Goal: Register for event/course

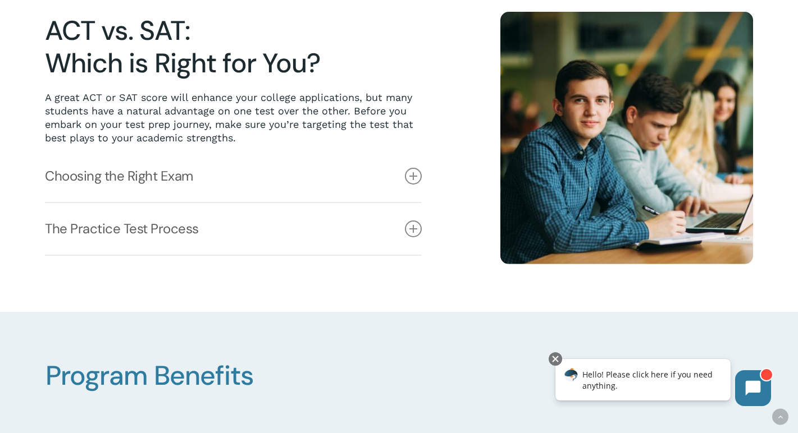
scroll to position [315, 0]
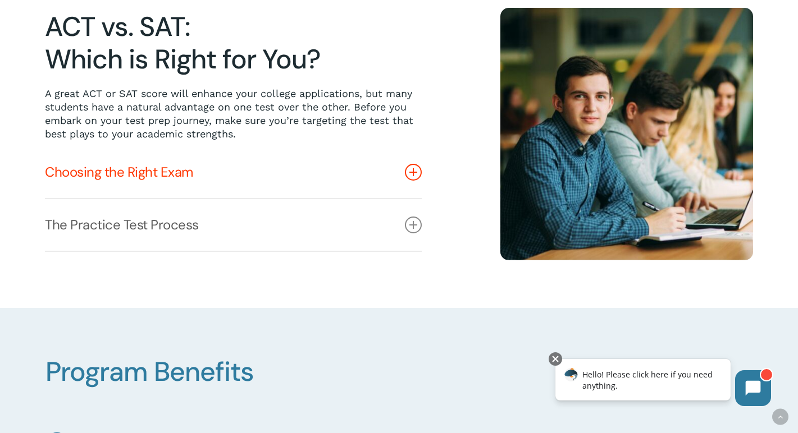
click at [185, 171] on link "Choosing the Right Exam" at bounding box center [233, 173] width 377 height 52
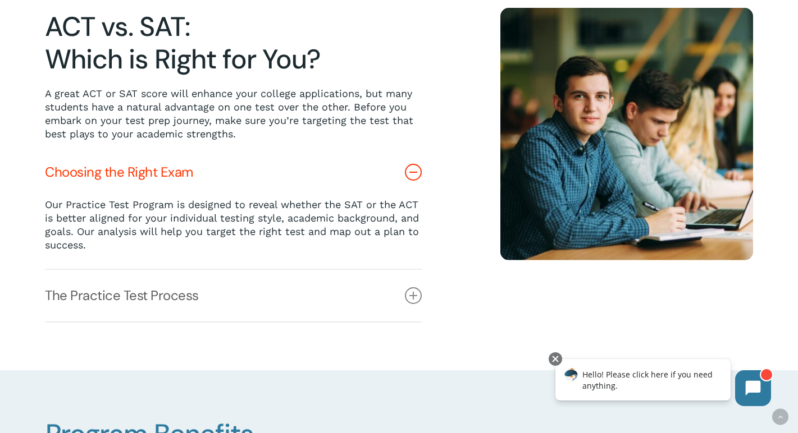
click at [185, 171] on link "Choosing the Right Exam" at bounding box center [233, 173] width 377 height 52
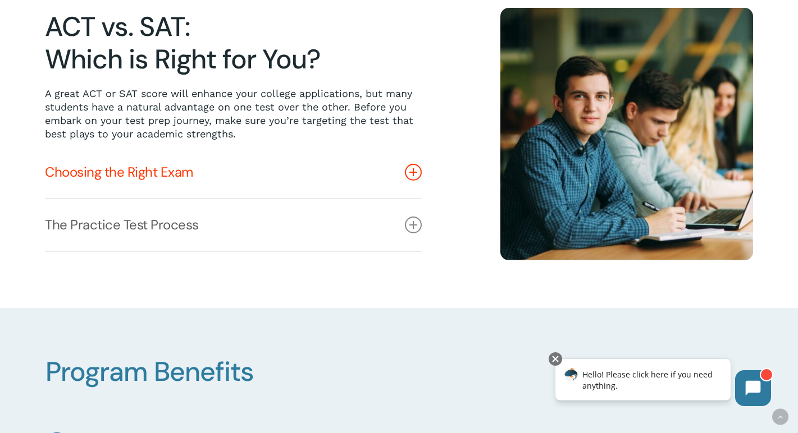
click at [185, 171] on link "Choosing the Right Exam" at bounding box center [233, 173] width 377 height 52
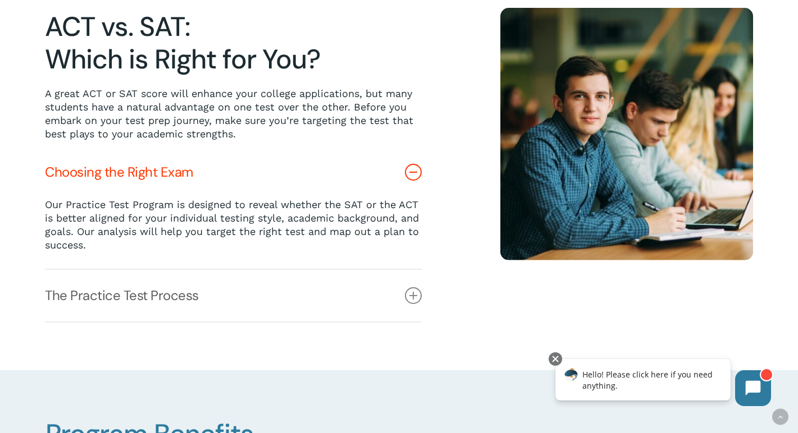
click at [185, 171] on link "Choosing the Right Exam" at bounding box center [233, 173] width 377 height 52
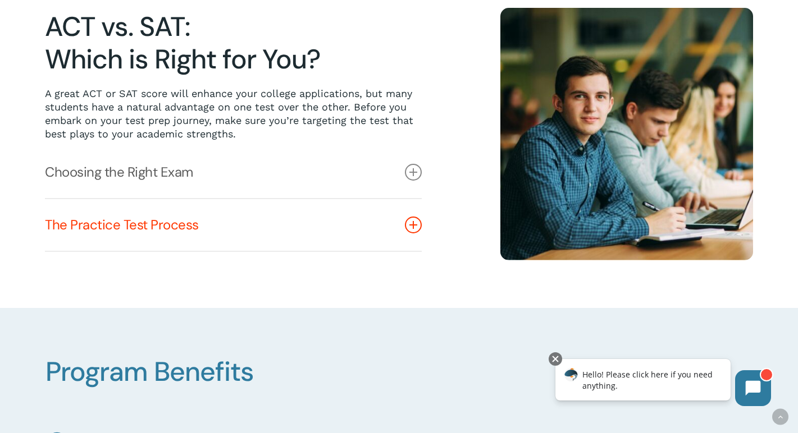
click at [189, 200] on link "The Practice Test Process" at bounding box center [233, 225] width 377 height 52
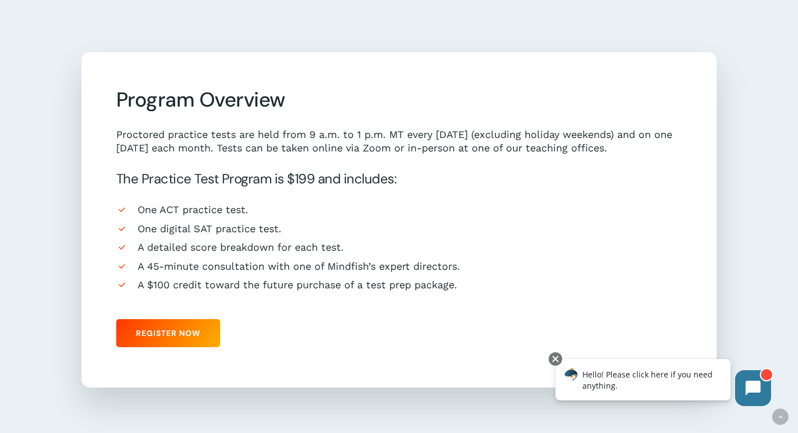
scroll to position [984, 0]
click at [129, 326] on link "Register Now" at bounding box center [168, 333] width 104 height 28
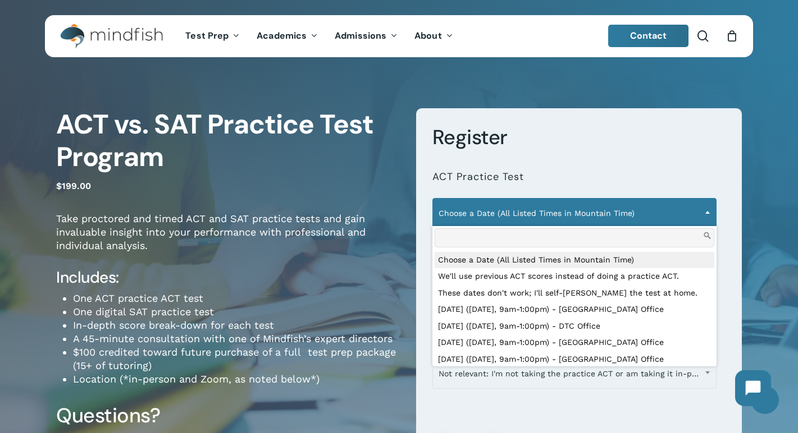
click at [632, 218] on span "Choose a Date (All Listed Times in Mountain Time)" at bounding box center [574, 214] width 283 height 24
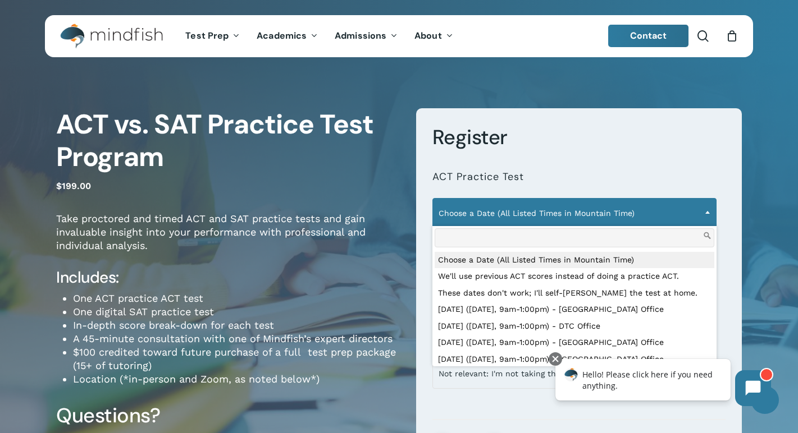
click at [632, 218] on span "Choose a Date (All Listed Times in Mountain Time)" at bounding box center [574, 214] width 283 height 24
click at [607, 220] on span "Choose a Date (All Listed Times in Mountain Time)" at bounding box center [574, 214] width 283 height 24
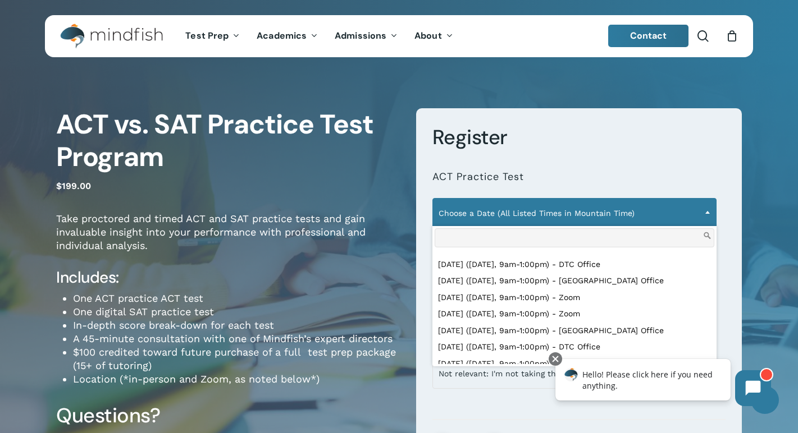
scroll to position [339, 0]
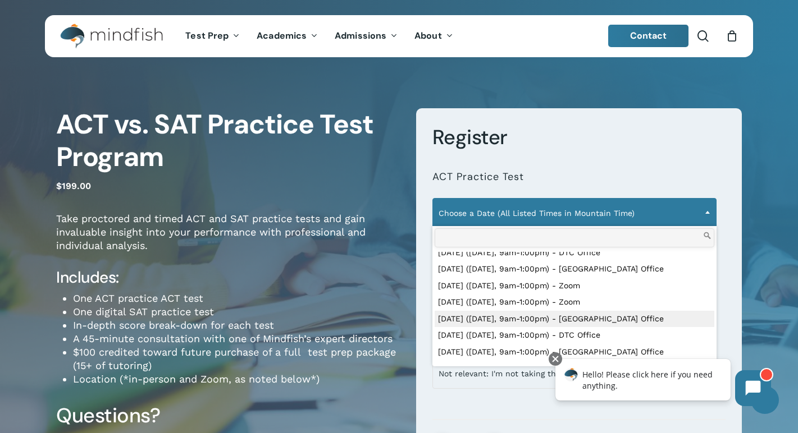
select select "**********"
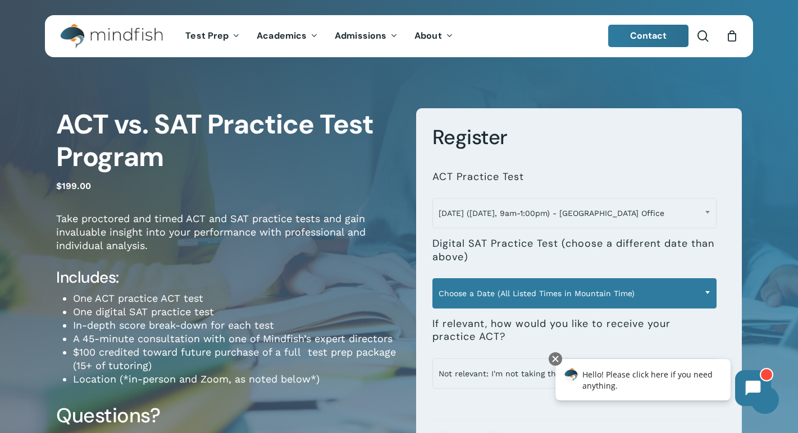
click at [592, 292] on span "Choose a Date (All Listed Times in Mountain Time)" at bounding box center [574, 294] width 283 height 24
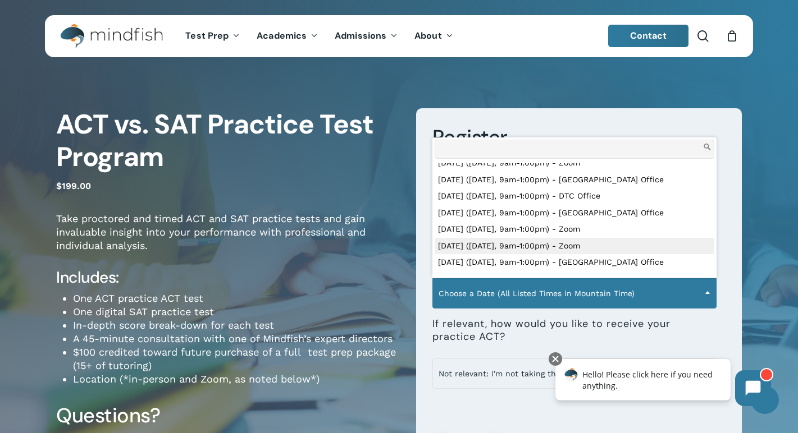
scroll to position [157, 0]
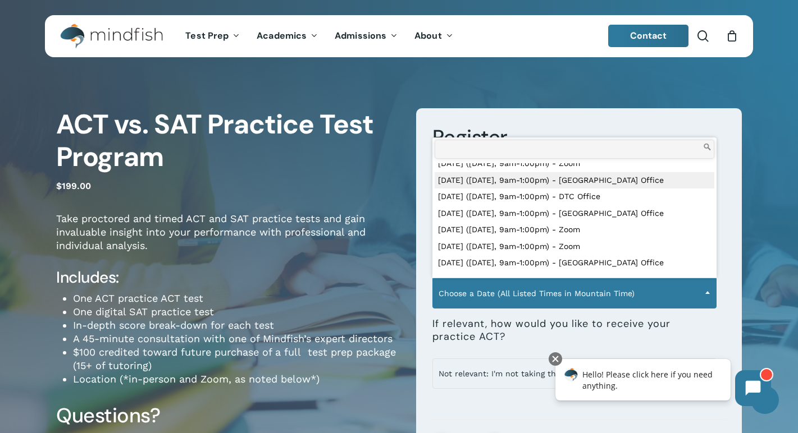
select select "**********"
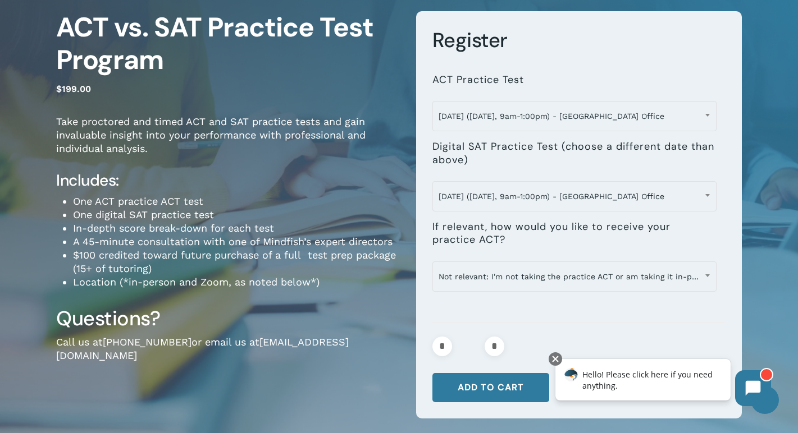
scroll to position [97, 0]
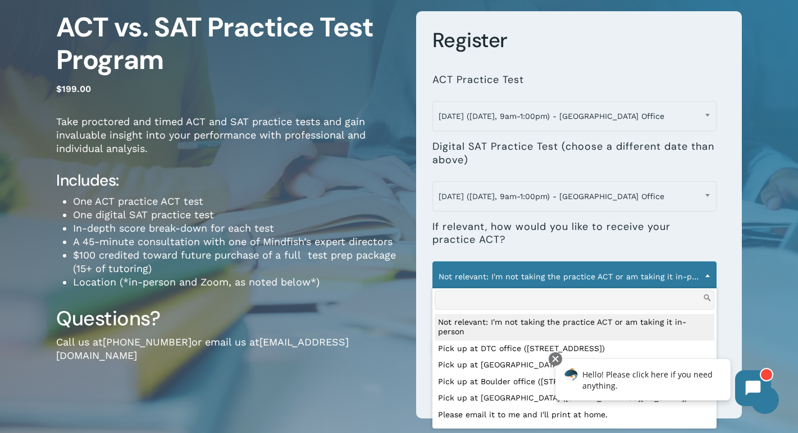
click at [696, 276] on span "Not relevant: I'm not taking the practice ACT or am taking it in-person" at bounding box center [574, 277] width 283 height 24
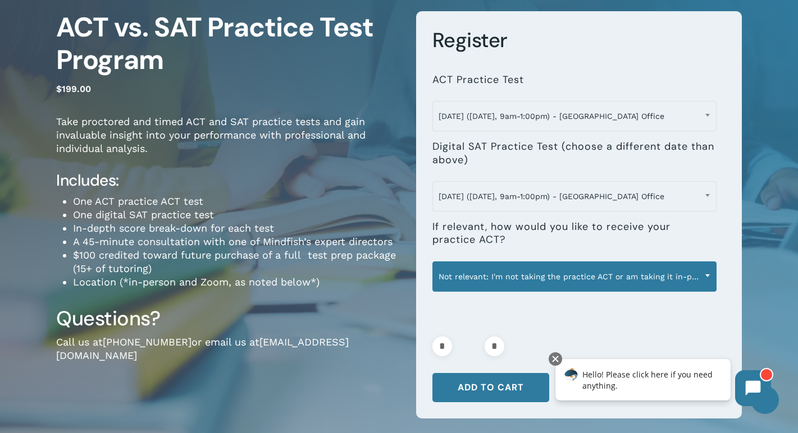
click at [696, 276] on span "Not relevant: I'm not taking the practice ACT or am taking it in-person" at bounding box center [574, 277] width 283 height 24
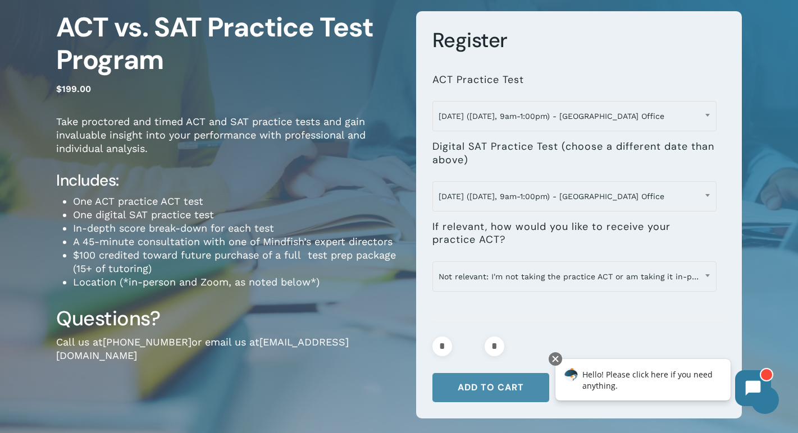
click at [490, 389] on button "Add to cart" at bounding box center [490, 387] width 117 height 29
